Goal: Transaction & Acquisition: Subscribe to service/newsletter

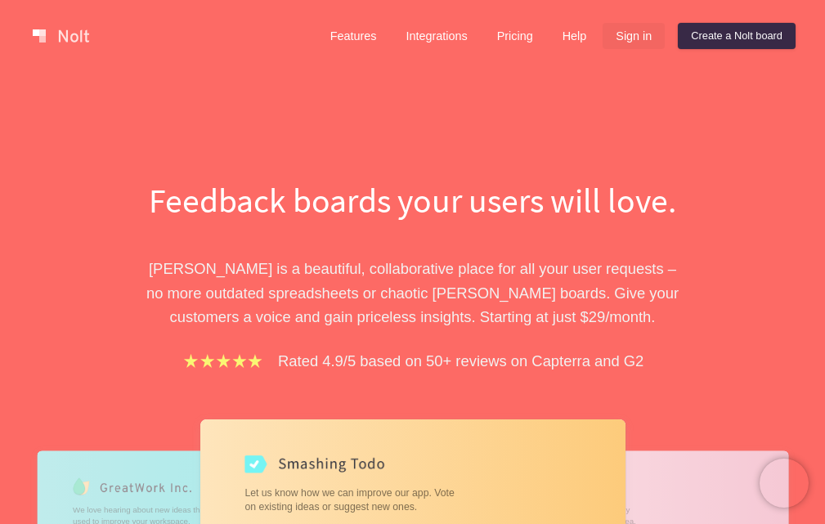
click at [631, 36] on link "Sign in" at bounding box center [633, 36] width 62 height 26
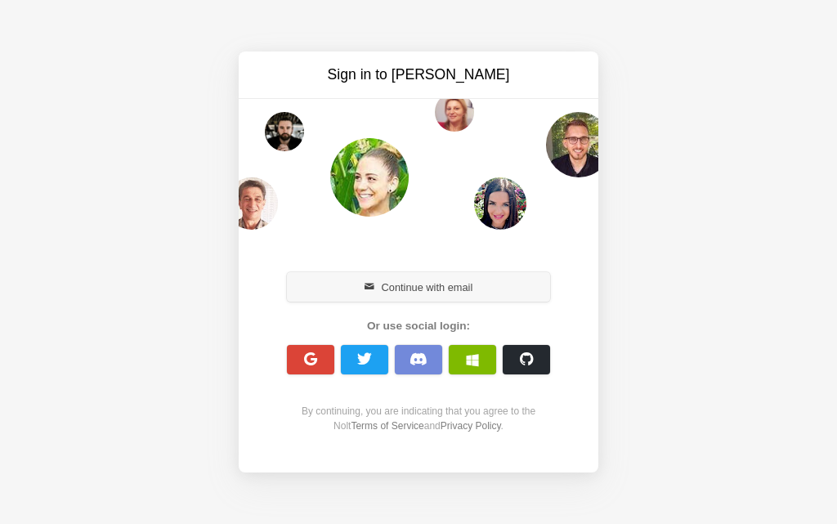
click at [417, 288] on button "Continue with email" at bounding box center [418, 286] width 263 height 29
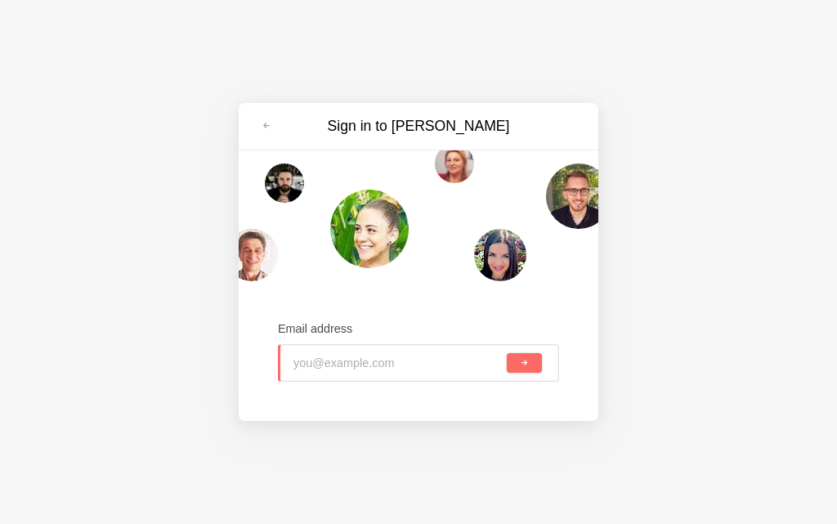
type input "kch14322@toaik.com"
click at [514, 366] on button "submit" at bounding box center [524, 363] width 35 height 20
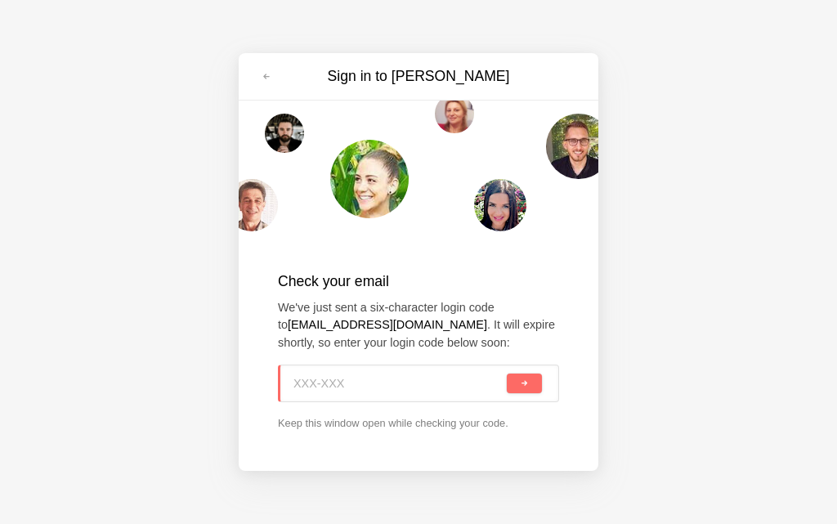
paste input "392-KSG"
type input "392-KSG"
click at [511, 384] on button "submit" at bounding box center [524, 384] width 35 height 20
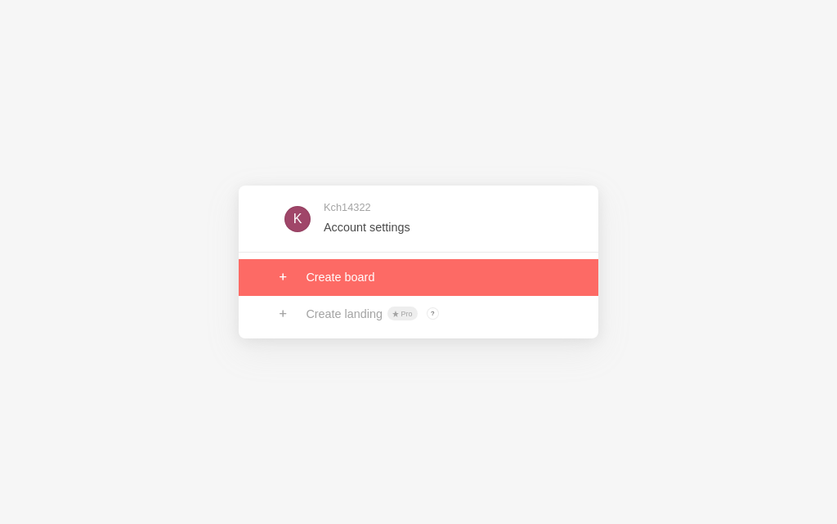
click at [326, 287] on link at bounding box center [419, 277] width 360 height 36
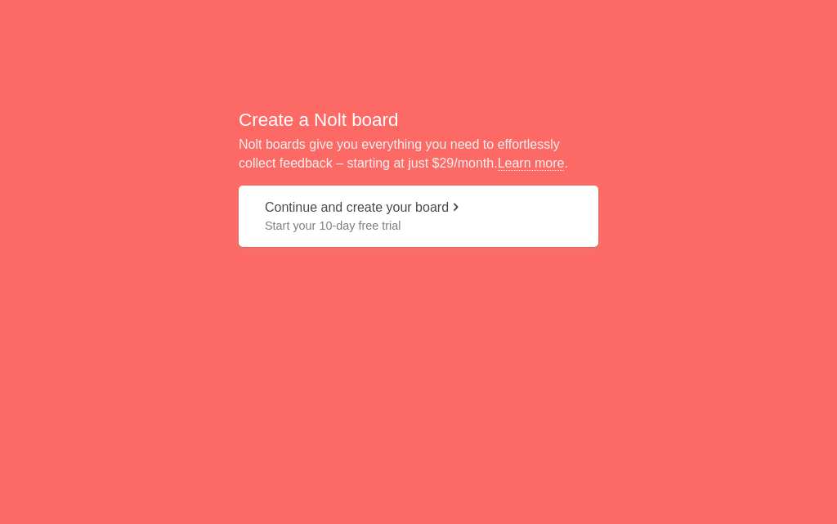
click at [358, 219] on span "Start your 10-day free trial" at bounding box center [418, 225] width 307 height 16
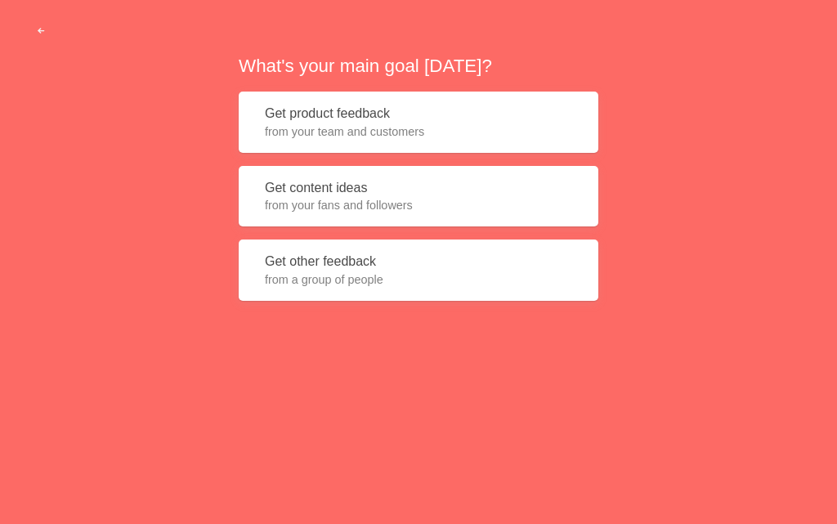
click at [387, 216] on button "Get content ideas from your fans and followers" at bounding box center [419, 196] width 360 height 61
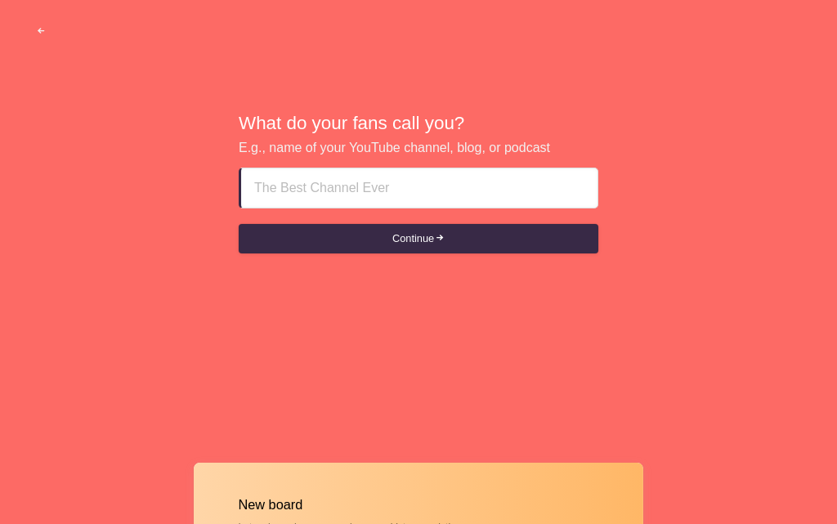
type input "Uaq Rak Call Girls Agency %%~ [PHONE_NUMBER] ~%%"
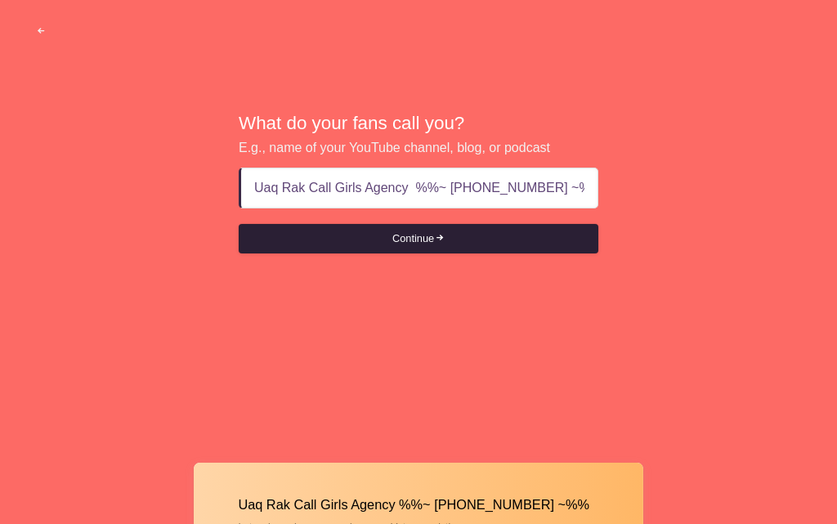
click at [426, 237] on button "Continue" at bounding box center [419, 238] width 360 height 29
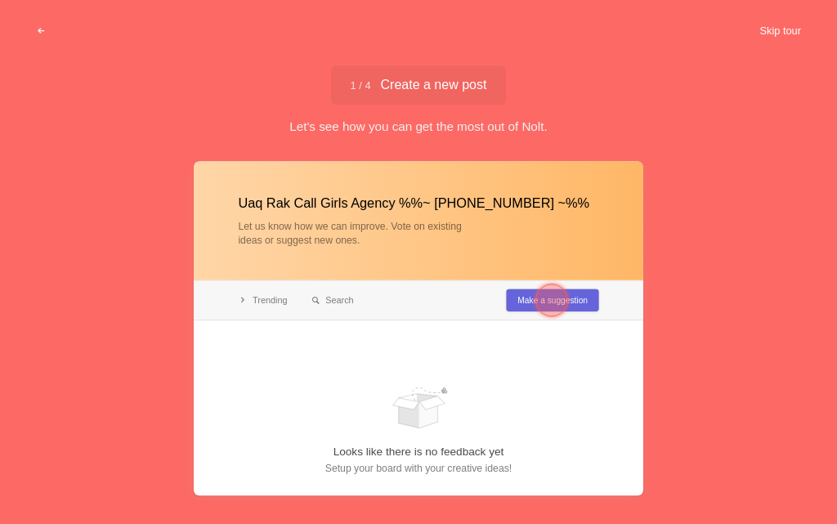
click at [773, 32] on button "Skip tour" at bounding box center [780, 30] width 81 height 29
